Goal: Task Accomplishment & Management: Manage account settings

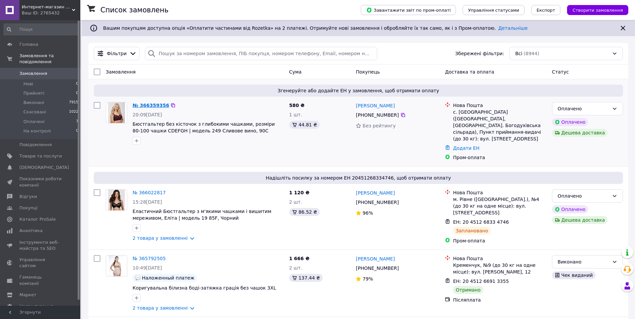
click at [147, 104] on link "№ 366359356" at bounding box center [150, 105] width 36 height 5
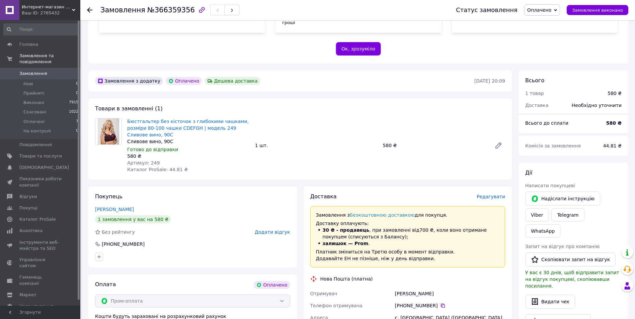
scroll to position [167, 0]
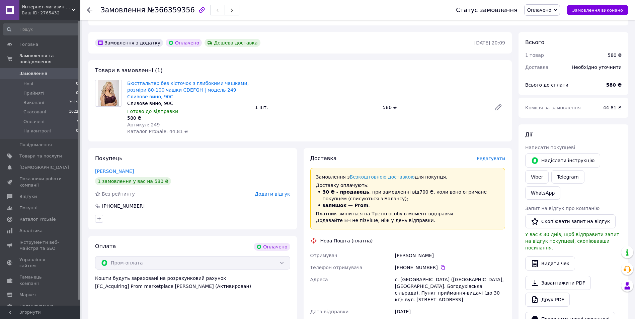
click at [499, 156] on span "Редагувати" at bounding box center [490, 158] width 28 height 5
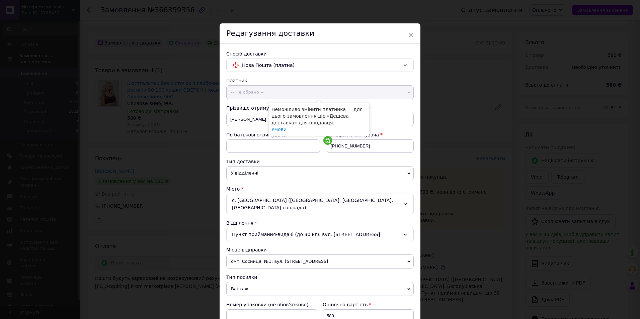
click at [249, 93] on span "-- Не обрано --" at bounding box center [319, 92] width 187 height 14
click at [409, 35] on span "×" at bounding box center [410, 34] width 6 height 11
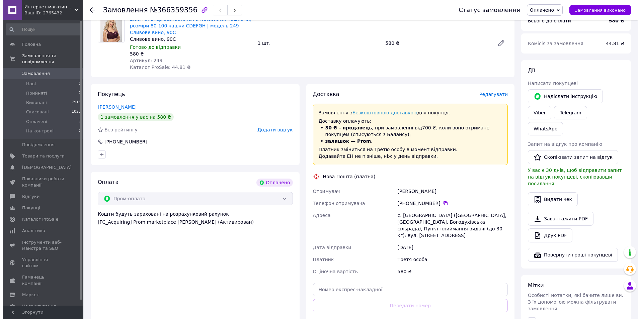
scroll to position [234, 0]
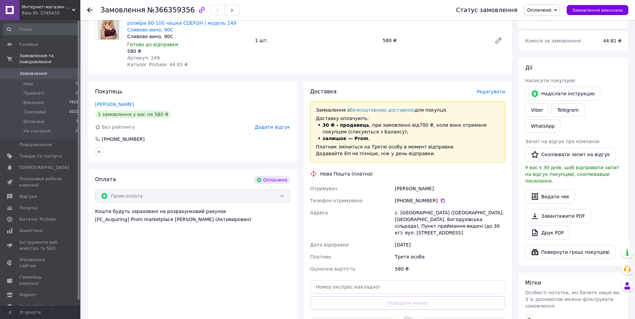
click at [494, 89] on span "Редагувати" at bounding box center [490, 91] width 28 height 5
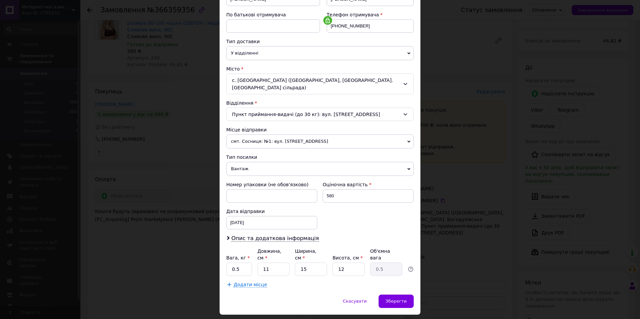
scroll to position [125, 0]
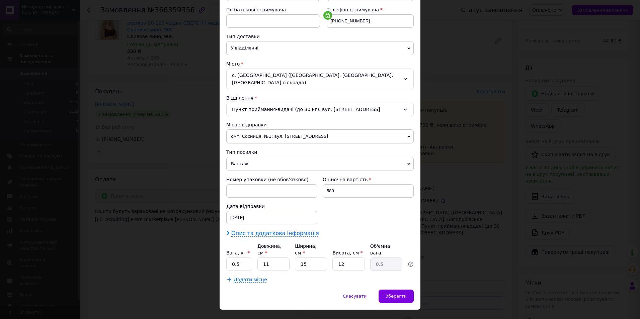
click at [275, 230] on span "Опис та додаткова інформація" at bounding box center [275, 233] width 88 height 7
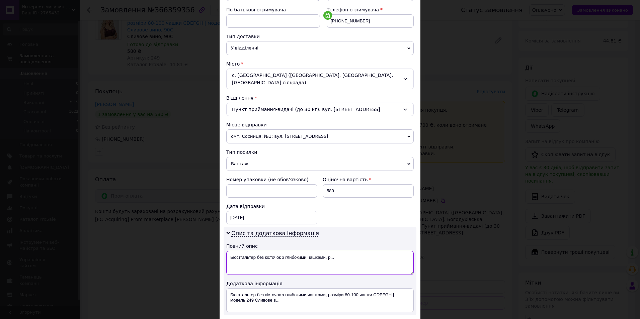
click at [265, 252] on textarea "Бюстгальтер без кісточок з глибокими чашками, р..." at bounding box center [319, 263] width 187 height 24
type textarea "Спідня білизна"
click at [263, 288] on textarea "Бюстгальтер без кісточок з глибокими чашками, розміри 80-100 чашки CDEFGH | мод…" at bounding box center [319, 300] width 187 height 24
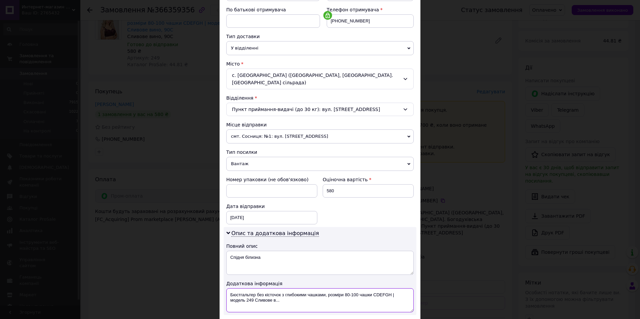
click at [264, 288] on textarea "Бюстгальтер без кісточок з глибокими чашками, розміри 80-100 чашки CDEFGH | мод…" at bounding box center [319, 300] width 187 height 24
click at [392, 288] on textarea "Спідня білизна" at bounding box center [319, 300] width 187 height 24
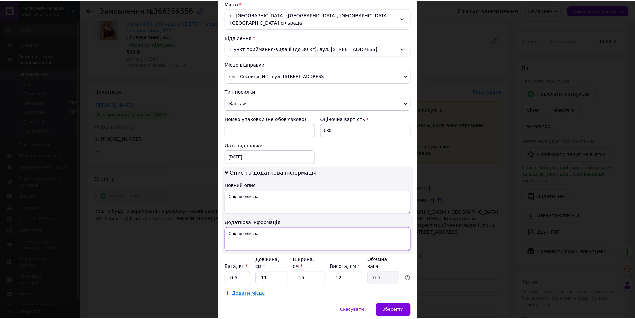
scroll to position [192, 0]
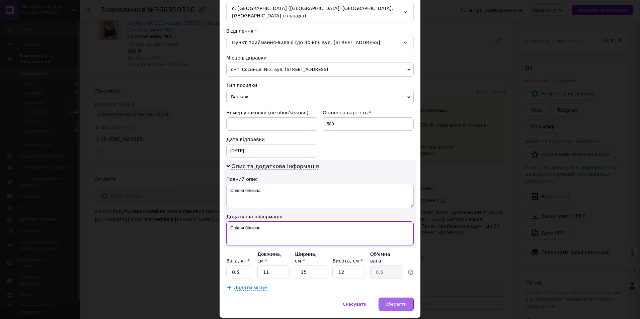
type textarea "Спідня білизна"
click at [404, 302] on span "Зберегти" at bounding box center [395, 304] width 21 height 5
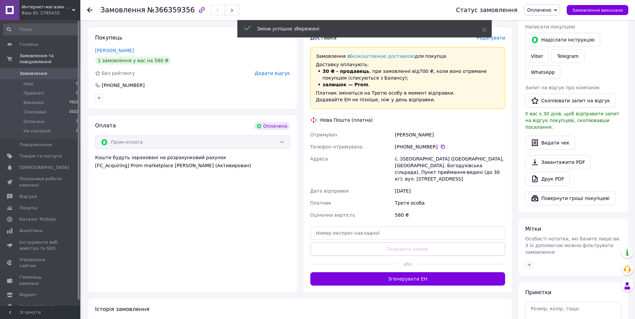
scroll to position [301, 0]
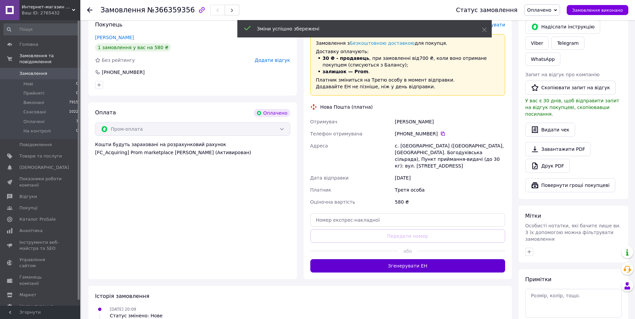
click at [418, 259] on button "Згенерувати ЕН" at bounding box center [407, 265] width 195 height 13
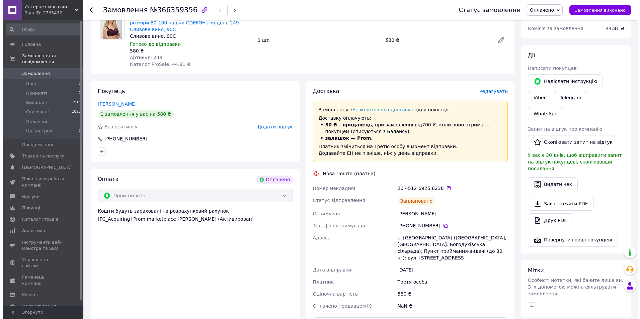
scroll to position [234, 0]
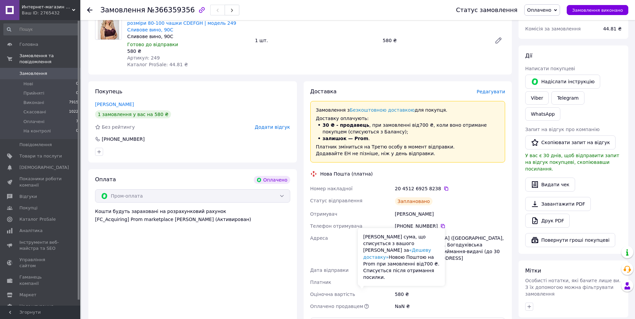
click at [364, 304] on icon at bounding box center [366, 306] width 5 height 5
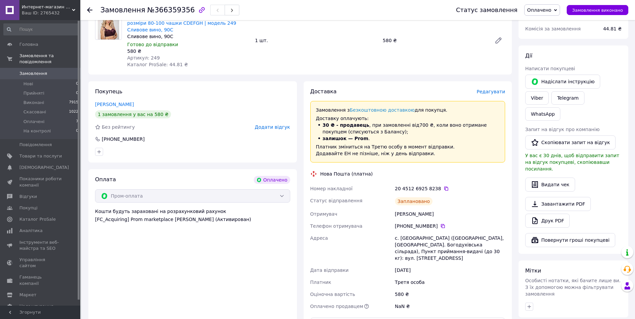
click at [363, 304] on div at bounding box center [366, 306] width 6 height 5
click at [494, 89] on span "Редагувати" at bounding box center [490, 91] width 28 height 5
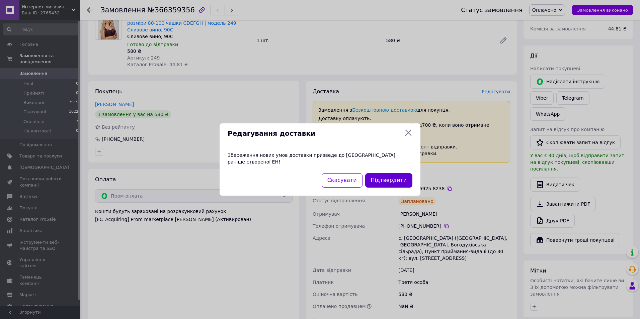
click at [381, 176] on button "Підтвердити" at bounding box center [388, 180] width 47 height 14
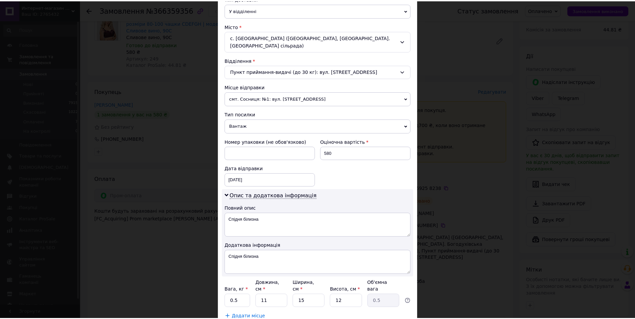
scroll to position [200, 0]
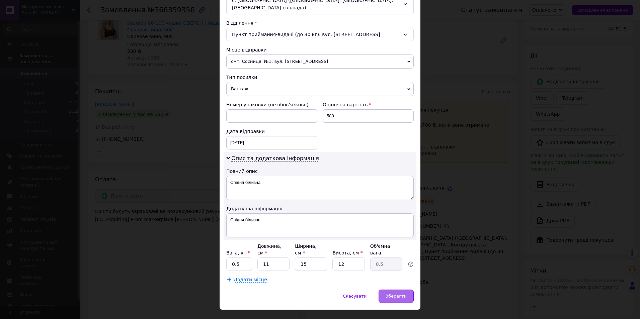
click at [396, 294] on span "Зберегти" at bounding box center [395, 296] width 21 height 5
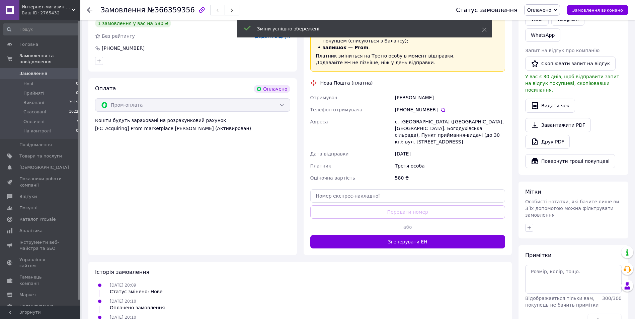
scroll to position [335, 0]
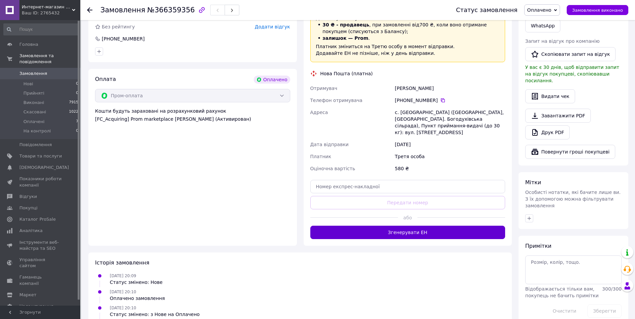
click at [410, 226] on button "Згенерувати ЕН" at bounding box center [407, 232] width 195 height 13
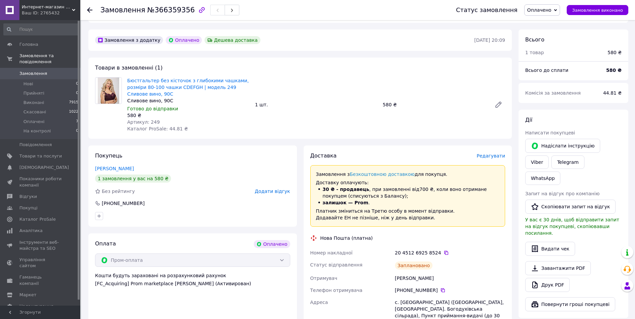
scroll to position [167, 0]
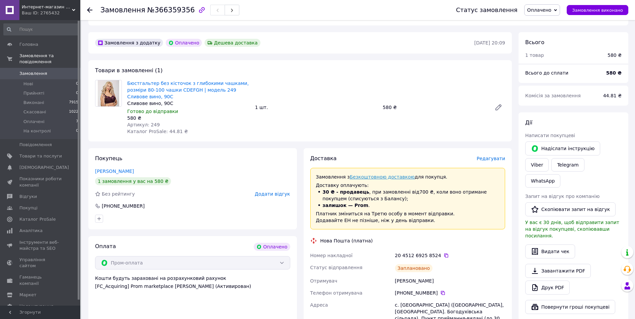
click at [377, 174] on link "Безкоштовною доставкою" at bounding box center [382, 176] width 65 height 5
